Goal: Information Seeking & Learning: Learn about a topic

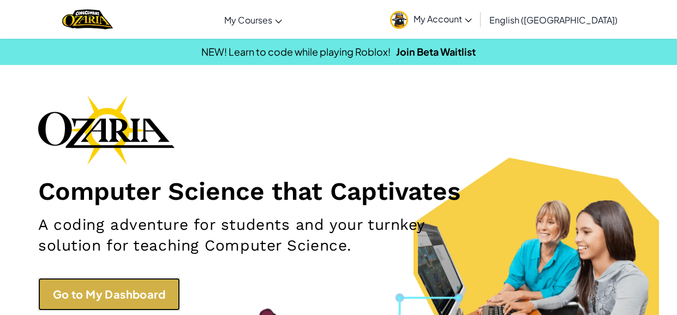
click at [92, 282] on link "Go to My Dashboard" at bounding box center [109, 294] width 142 height 33
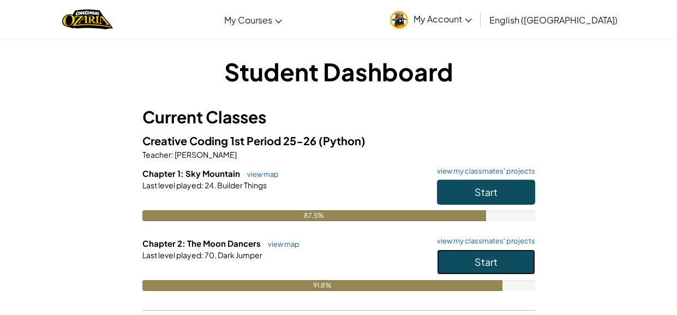
click at [491, 249] on button "Start" at bounding box center [486, 261] width 98 height 25
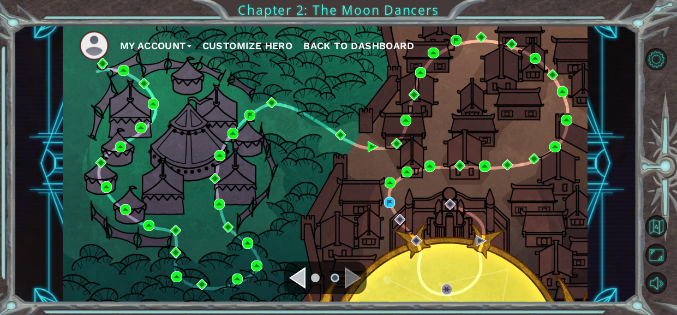
click at [383, 200] on div "My Account Customize Hero Back to Dashboard" at bounding box center [325, 163] width 525 height 277
click at [390, 204] on img at bounding box center [389, 202] width 11 height 11
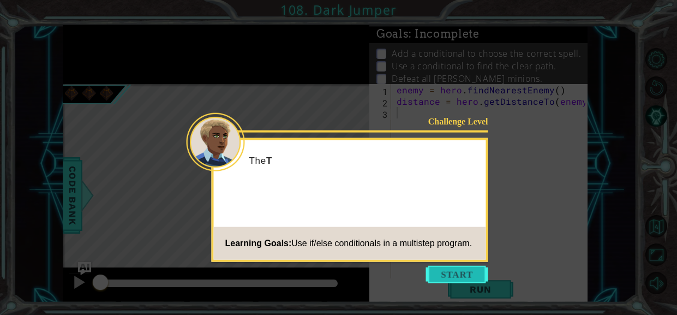
click at [435, 271] on button "Start" at bounding box center [457, 274] width 62 height 17
